Goal: Browse casually: Explore the website without a specific task or goal

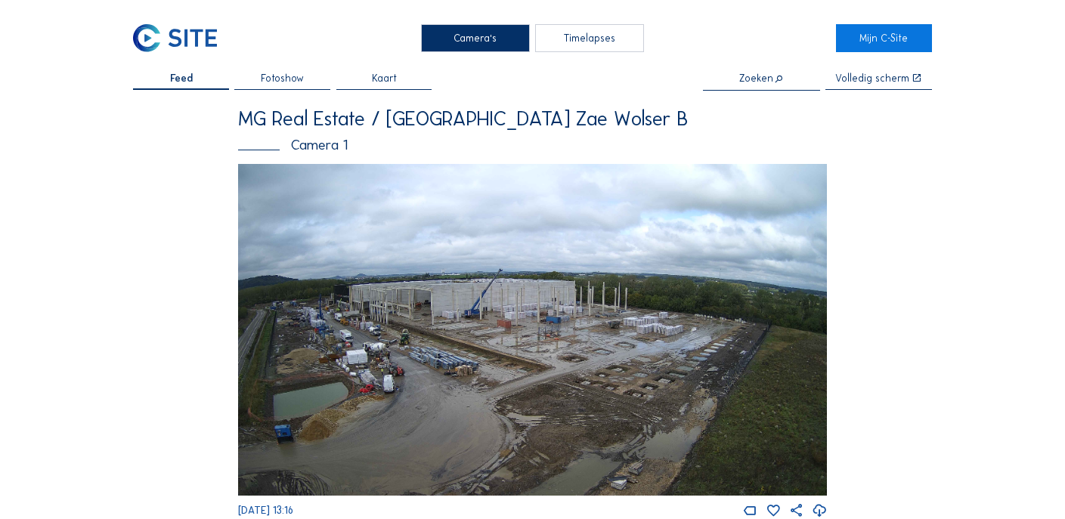
click at [269, 373] on img at bounding box center [532, 329] width 589 height 331
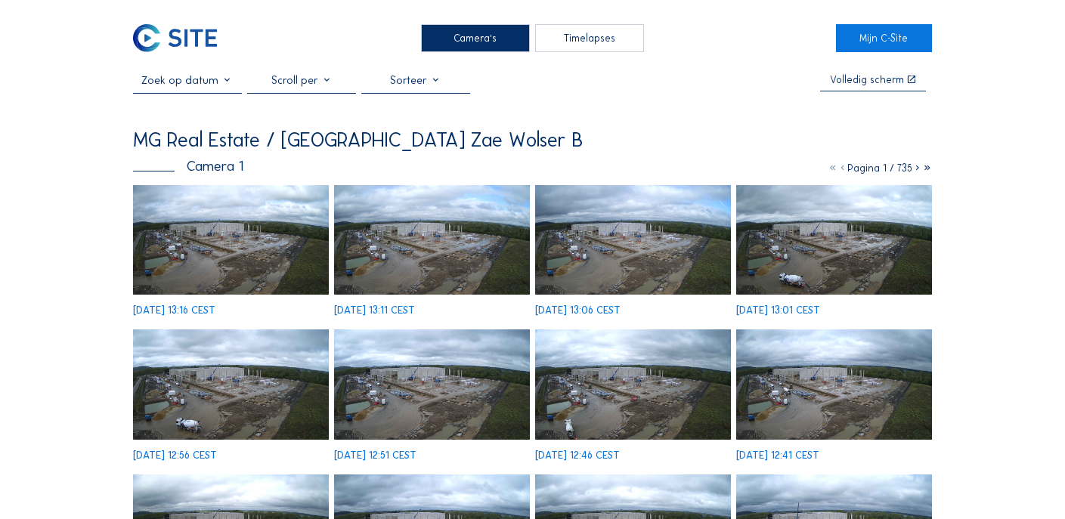
click at [207, 251] on img at bounding box center [231, 240] width 196 height 110
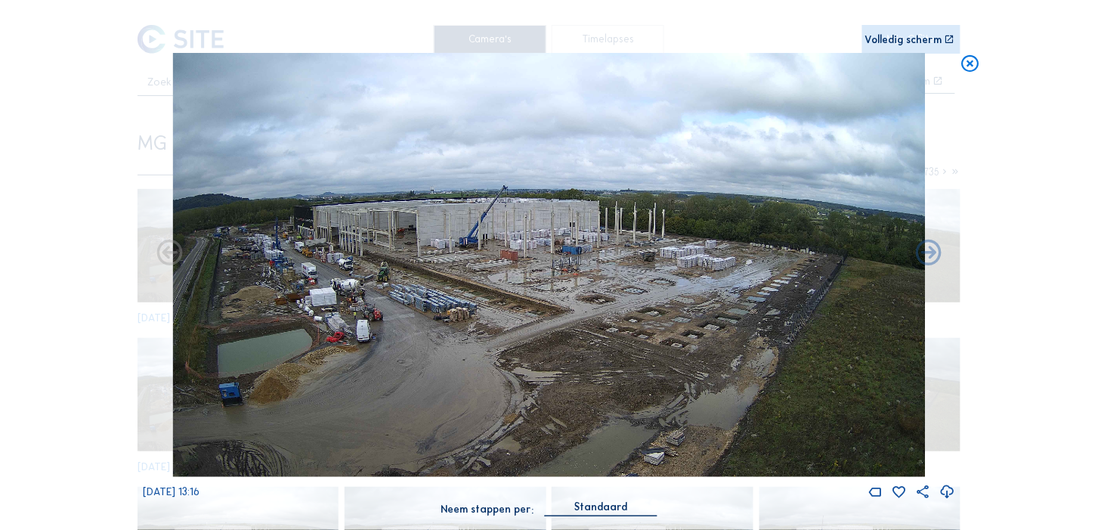
click at [931, 252] on icon at bounding box center [929, 253] width 31 height 31
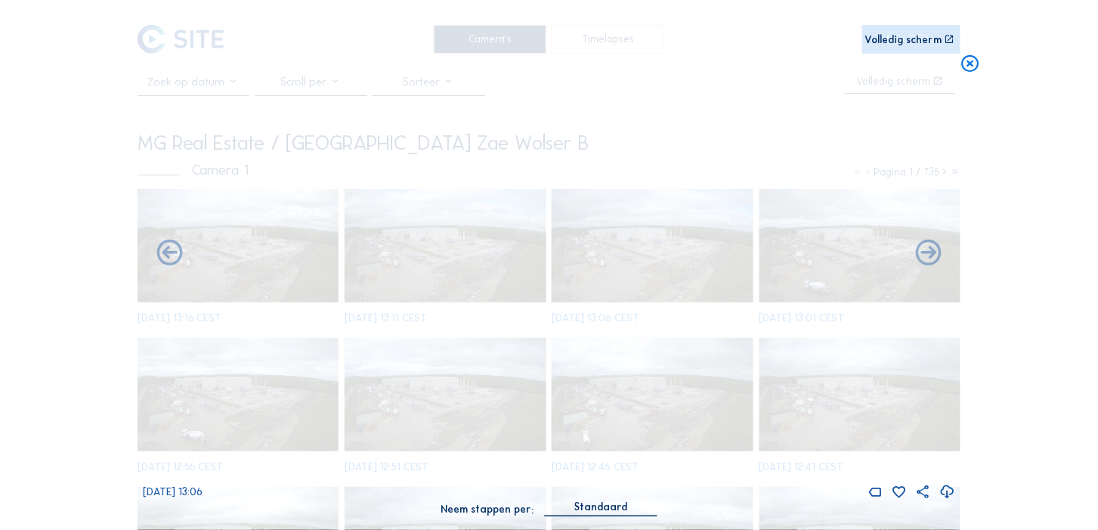
click at [931, 252] on icon at bounding box center [929, 253] width 31 height 31
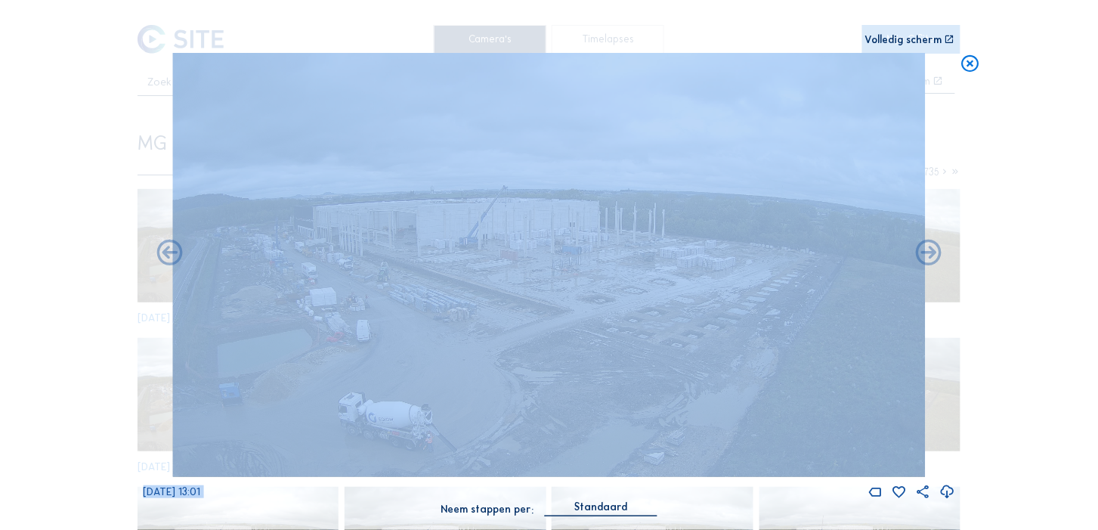
click at [999, 184] on div "Scroll om door de tijd te reizen | Druk op de 'Alt'-[PERSON_NAME] + scroll om t…" at bounding box center [549, 265] width 1098 height 530
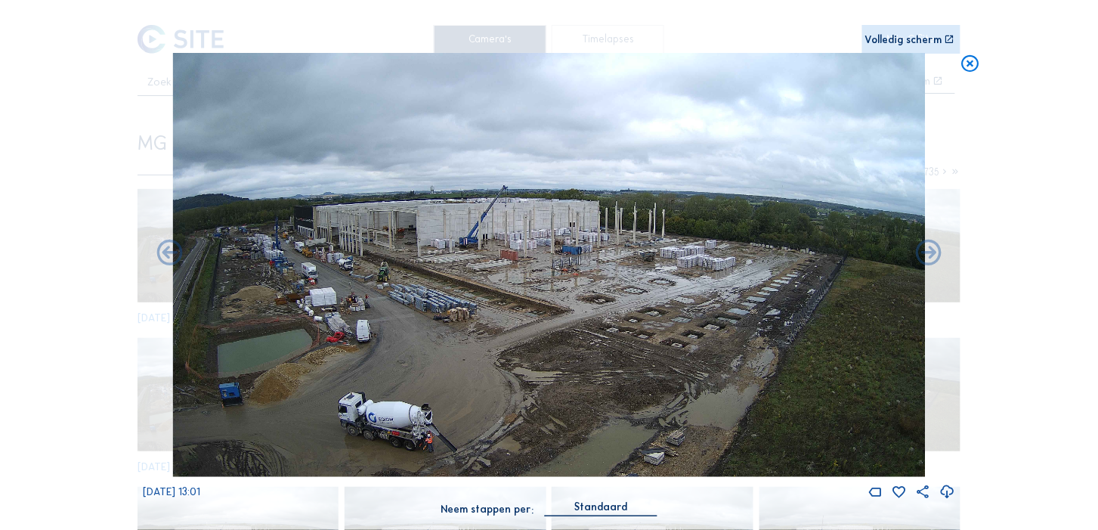
click at [977, 58] on icon at bounding box center [971, 63] width 20 height 21
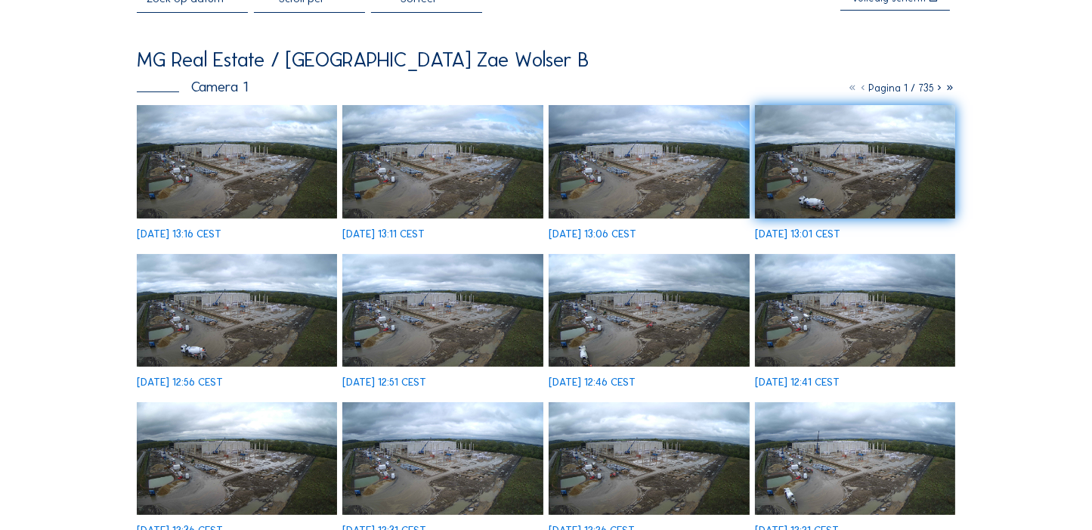
scroll to position [84, 0]
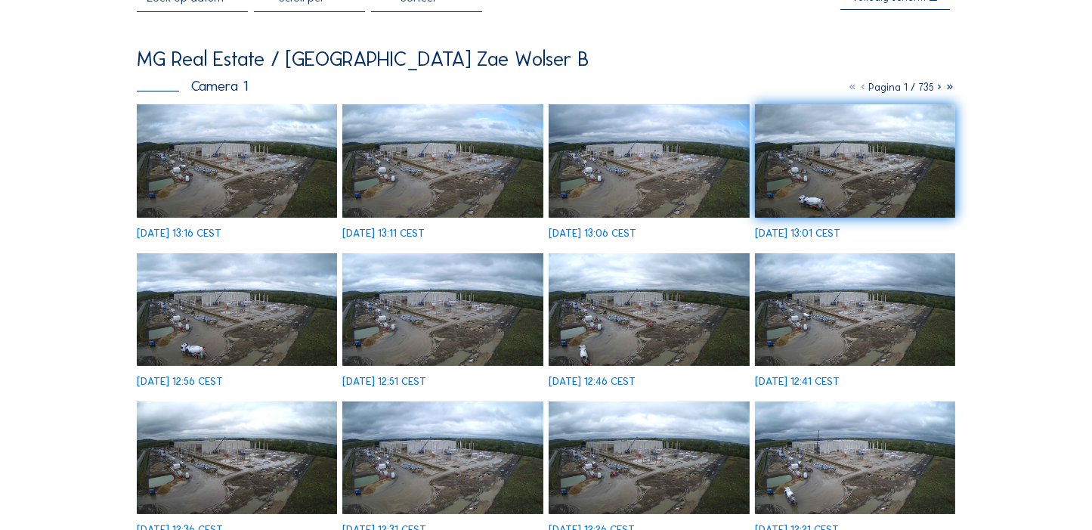
click at [940, 88] on icon at bounding box center [939, 87] width 11 height 13
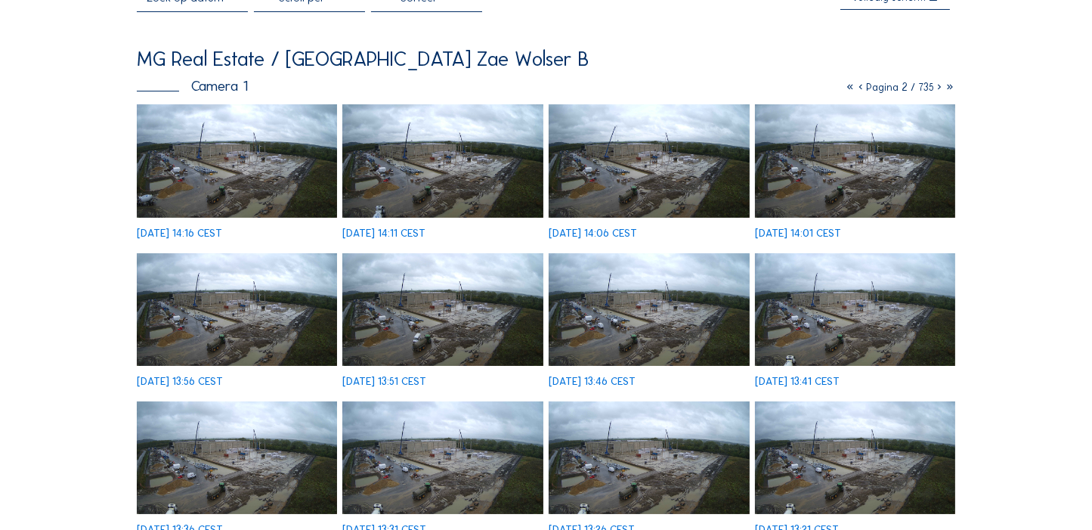
click at [940, 88] on icon at bounding box center [939, 87] width 11 height 13
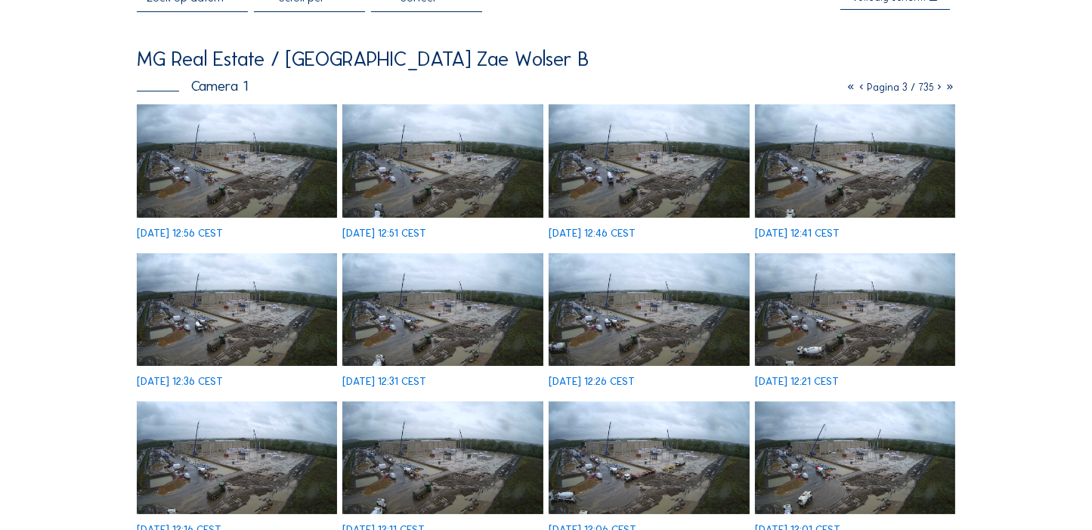
click at [940, 88] on icon at bounding box center [939, 87] width 11 height 13
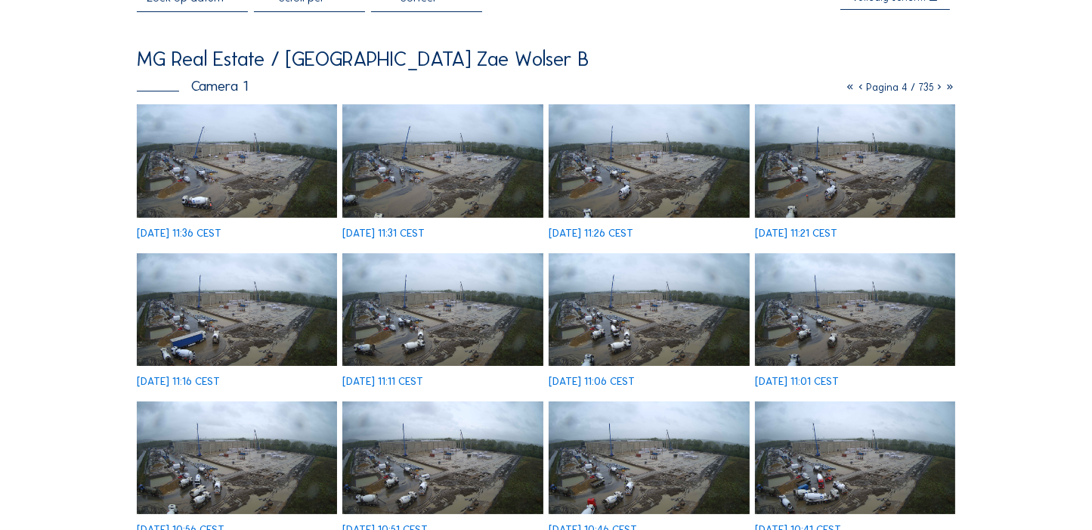
click at [940, 88] on icon at bounding box center [939, 87] width 11 height 13
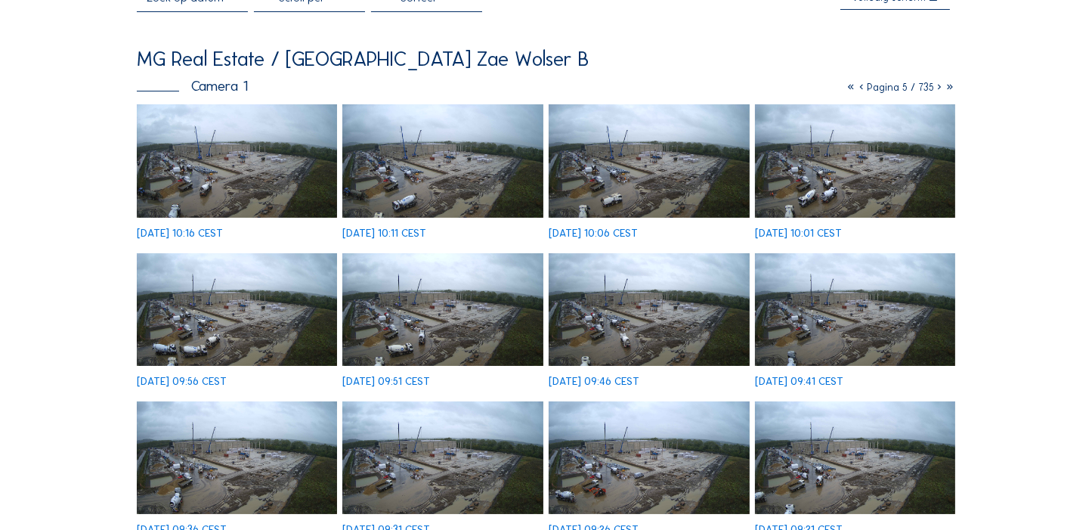
click at [940, 88] on icon at bounding box center [939, 87] width 11 height 13
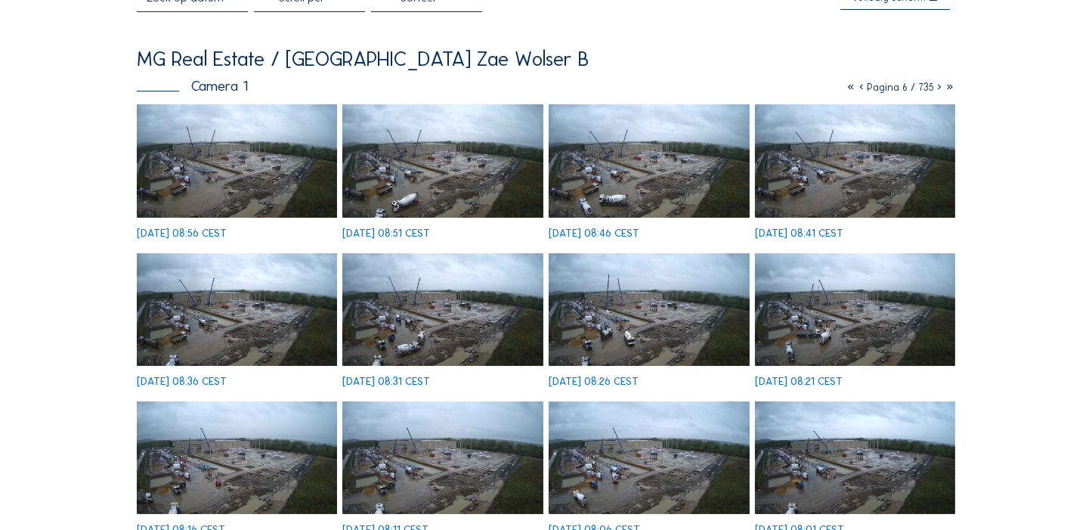
click at [940, 88] on icon at bounding box center [939, 87] width 11 height 13
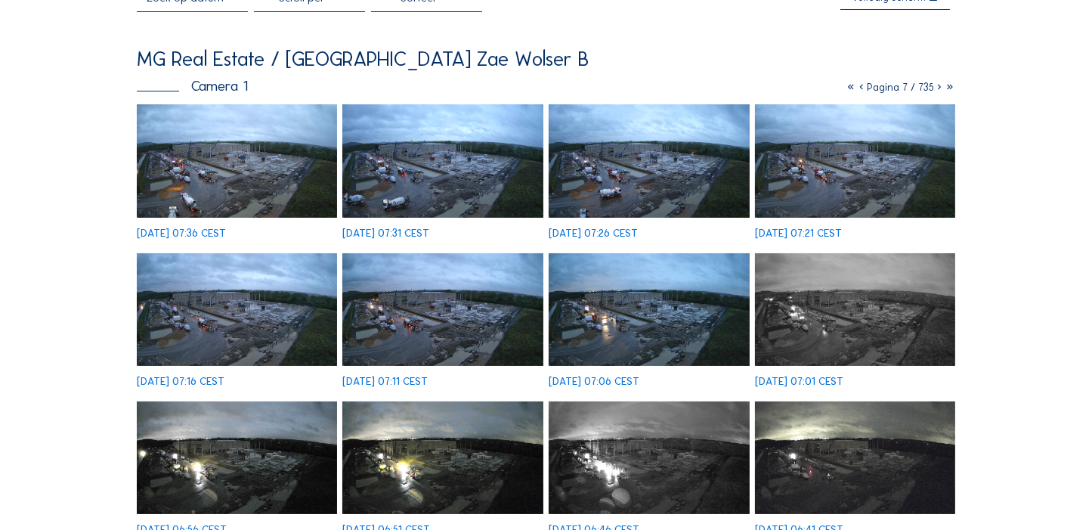
click at [940, 88] on icon at bounding box center [939, 87] width 11 height 13
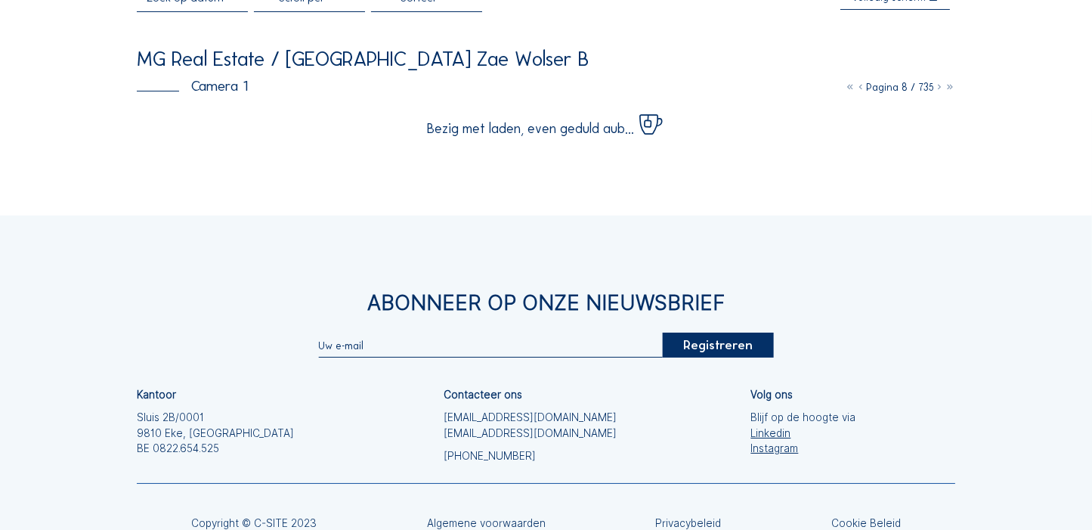
click at [940, 88] on icon at bounding box center [939, 87] width 11 height 13
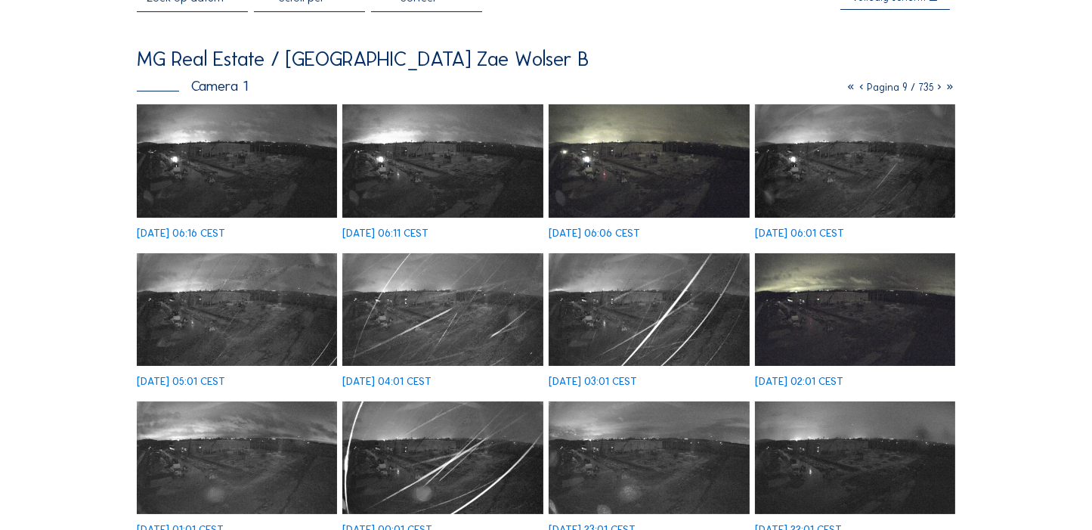
click at [940, 88] on icon at bounding box center [939, 87] width 11 height 13
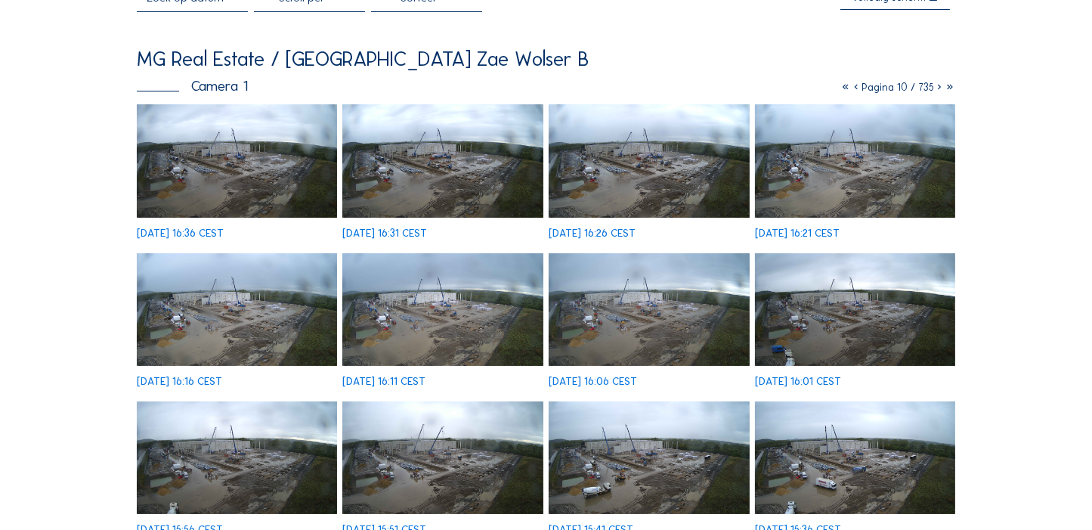
click at [940, 88] on icon at bounding box center [939, 87] width 11 height 13
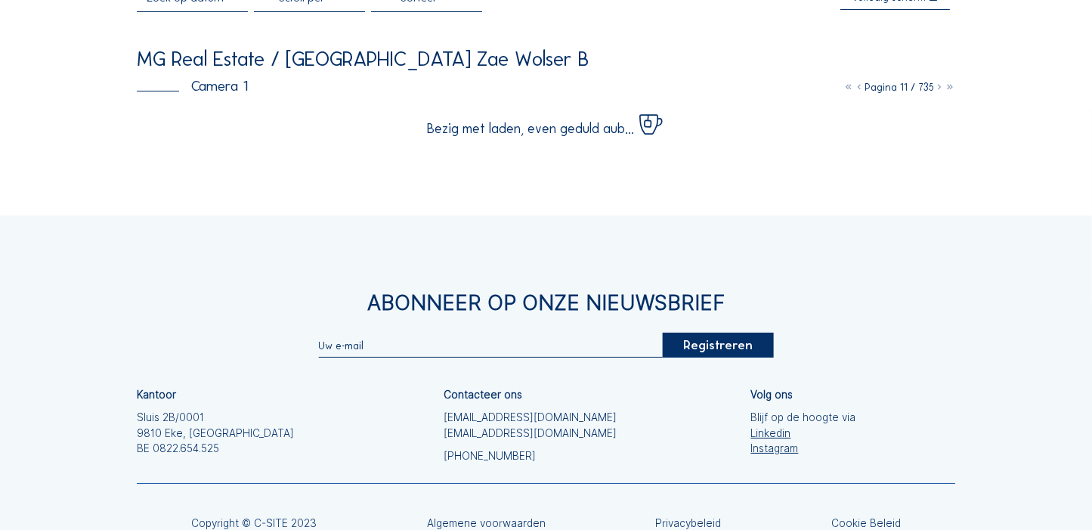
click at [940, 88] on icon at bounding box center [939, 87] width 11 height 13
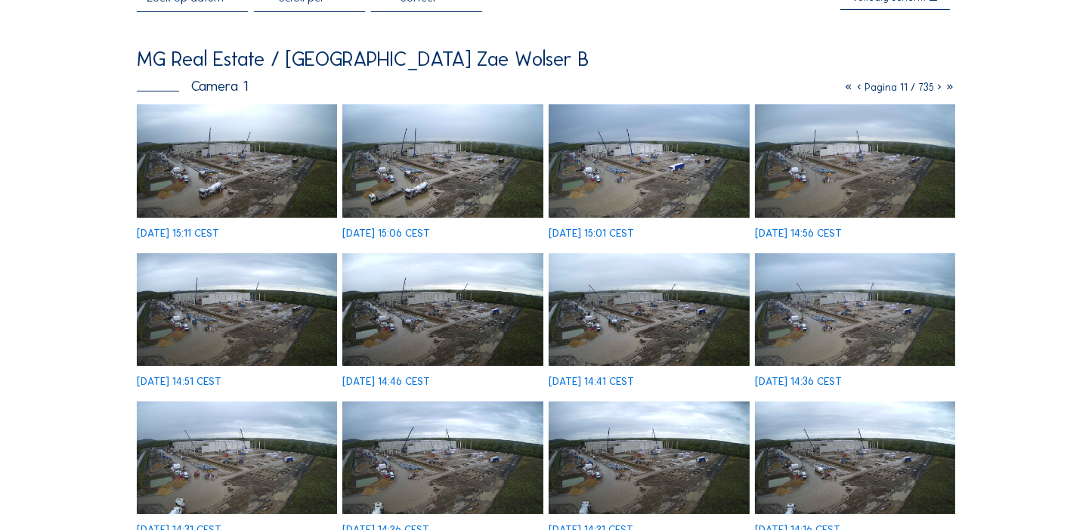
click at [937, 88] on icon at bounding box center [939, 87] width 11 height 13
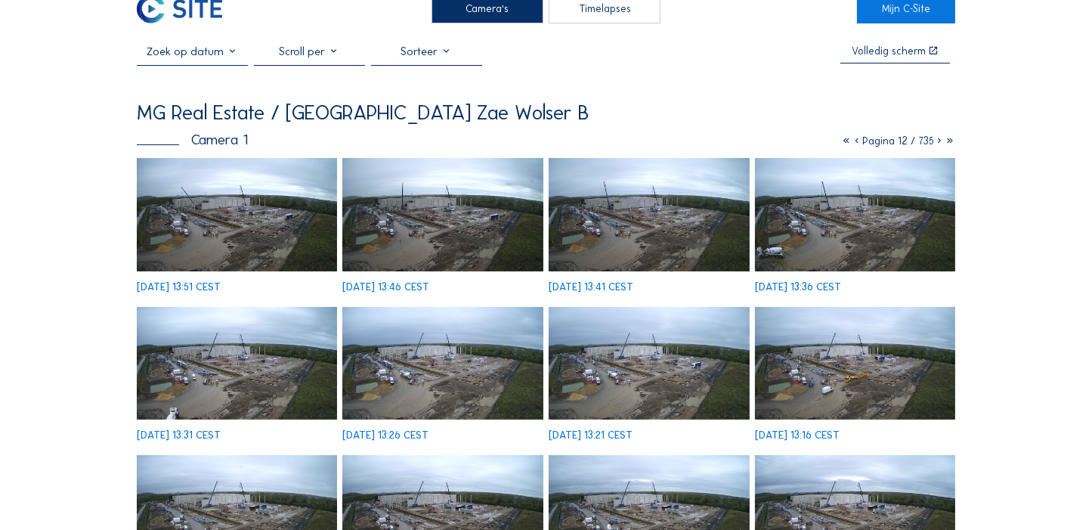
scroll to position [6, 0]
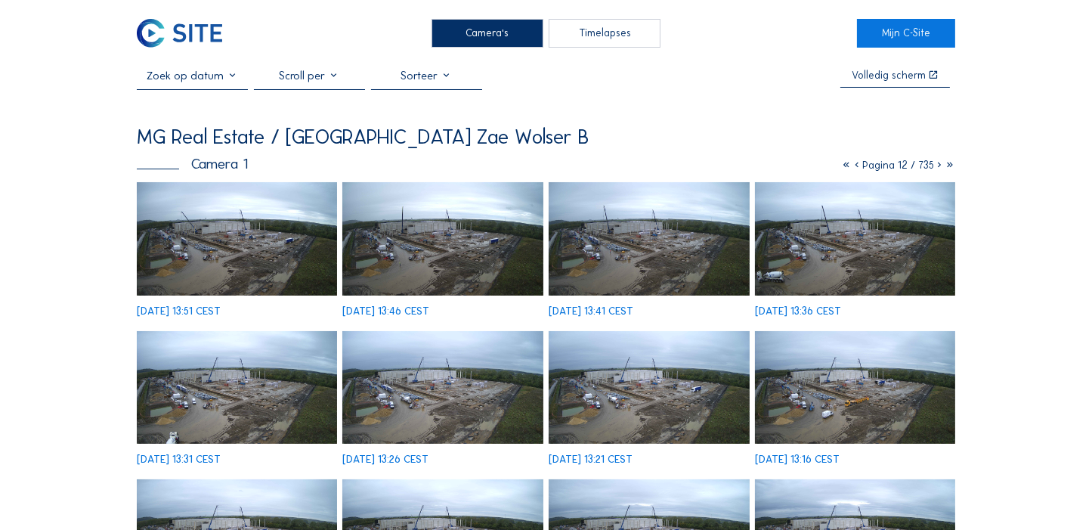
click at [935, 163] on icon at bounding box center [939, 165] width 11 height 13
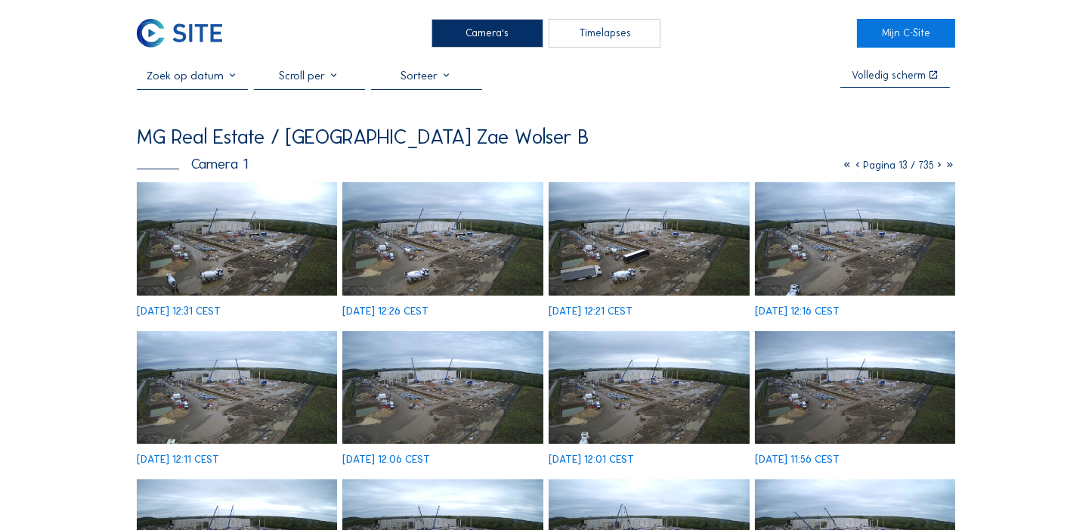
click at [937, 163] on icon at bounding box center [939, 165] width 11 height 13
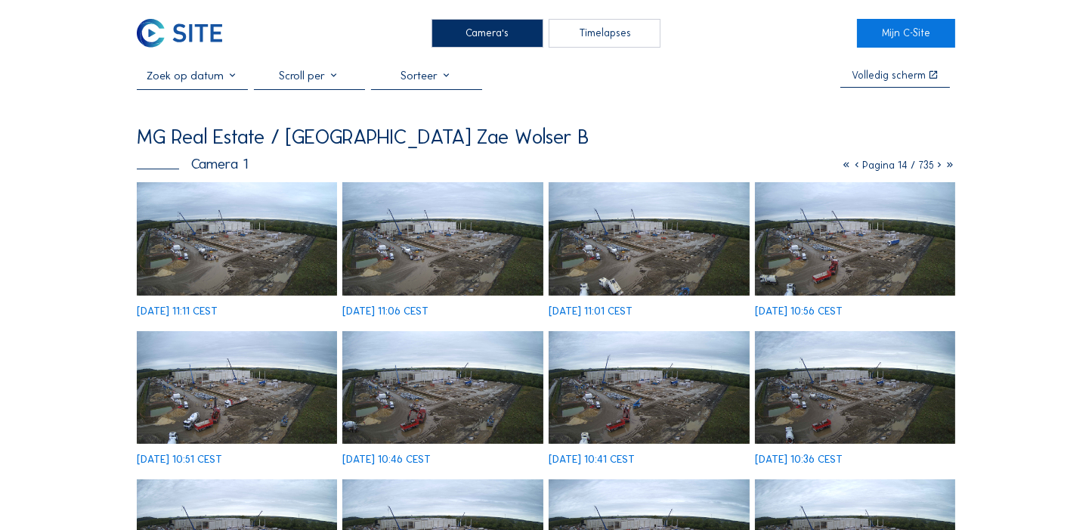
click at [937, 163] on icon at bounding box center [939, 165] width 11 height 13
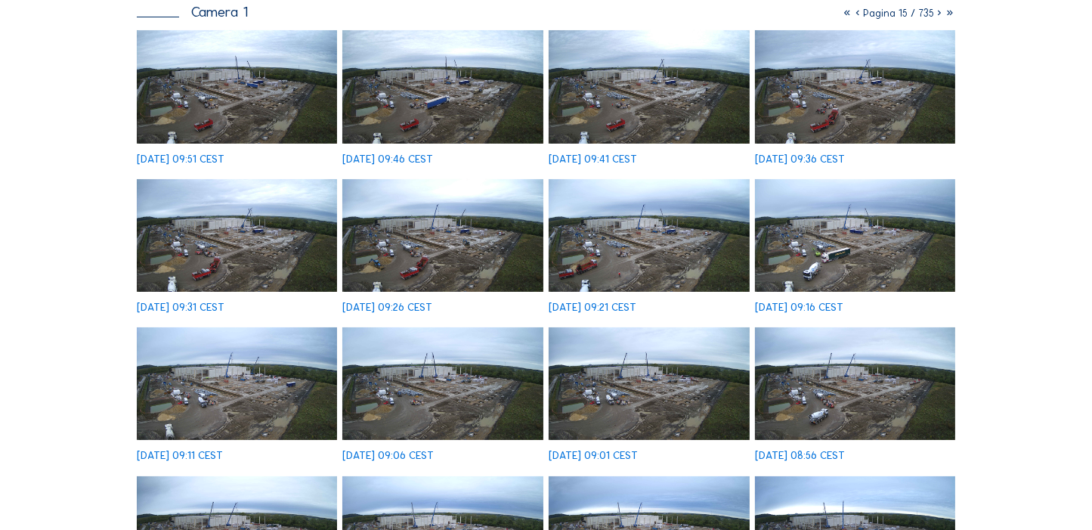
scroll to position [159, 0]
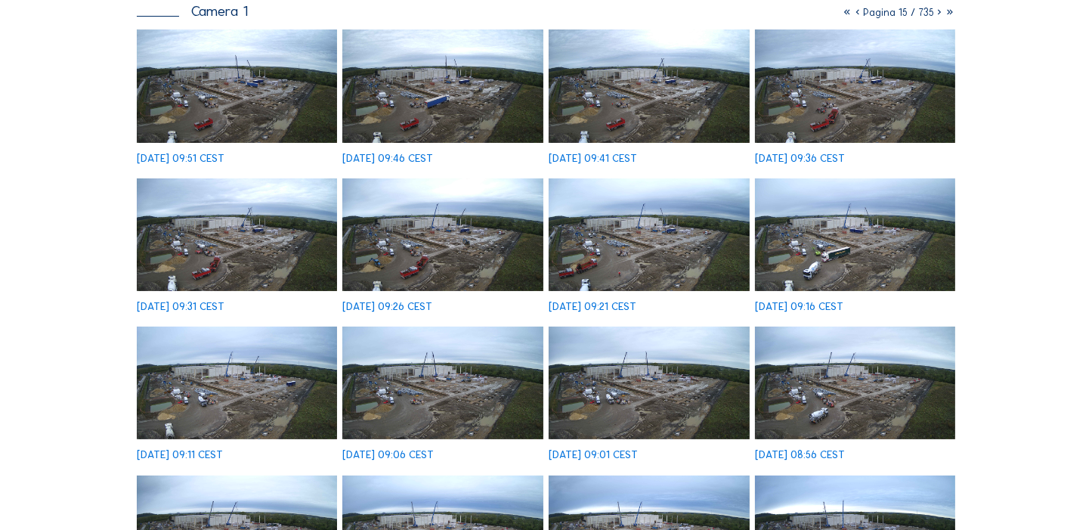
click at [598, 376] on img at bounding box center [649, 383] width 200 height 113
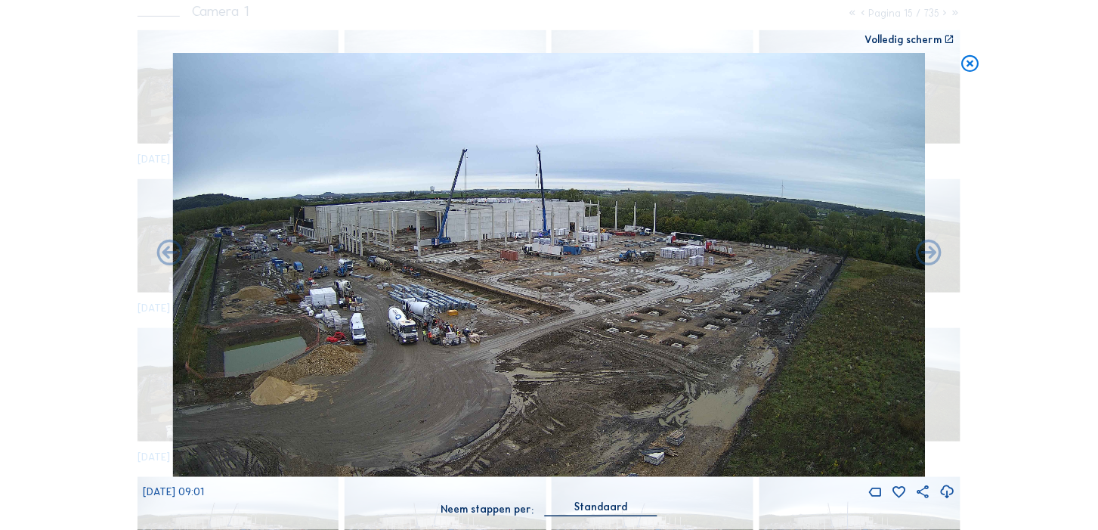
click at [944, 489] on icon at bounding box center [948, 492] width 16 height 18
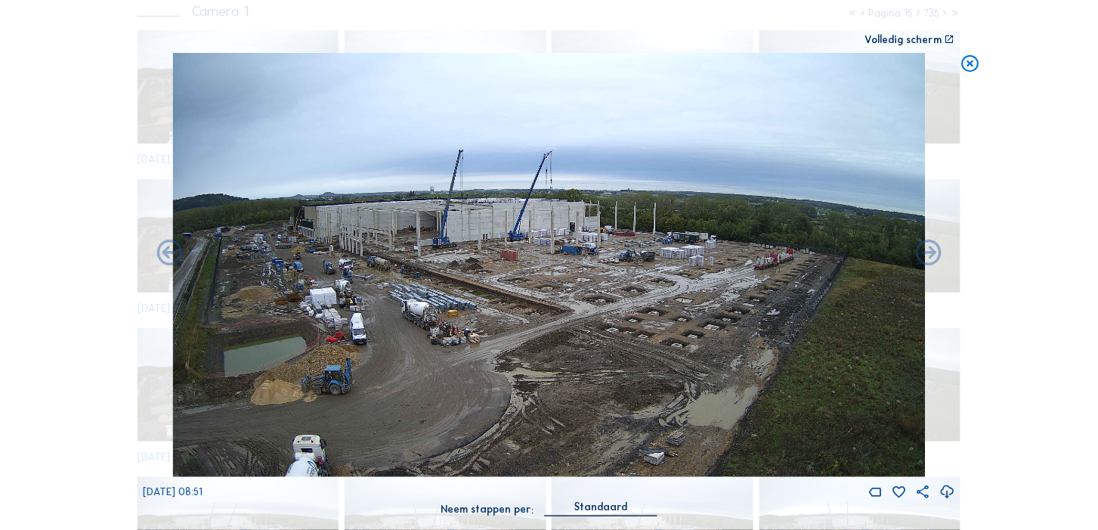
click at [974, 69] on icon at bounding box center [971, 63] width 20 height 21
